Goal: Task Accomplishment & Management: Use online tool/utility

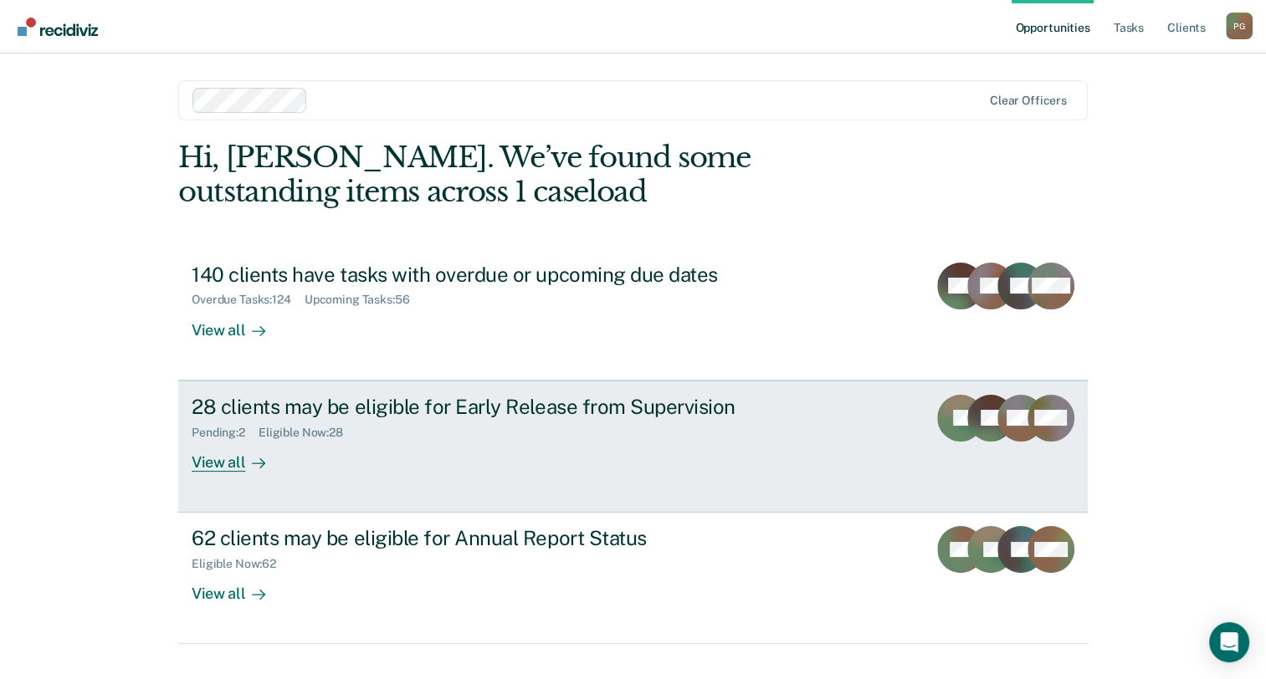
click at [509, 456] on div "28 clients may be eligible for Early Release from Supervision Pending : 2 Eligi…" at bounding box center [505, 433] width 627 height 77
